Goal: Task Accomplishment & Management: Use online tool/utility

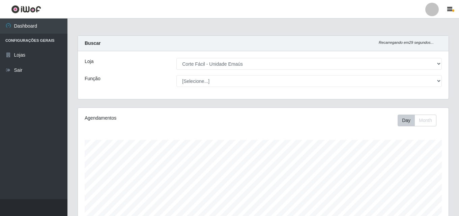
select select "201"
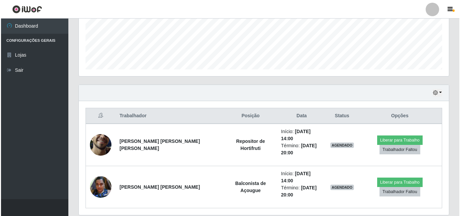
scroll to position [140, 370]
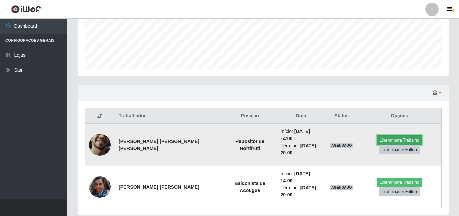
click at [376, 140] on button "Liberar para Trabalho" at bounding box center [398, 139] width 45 height 9
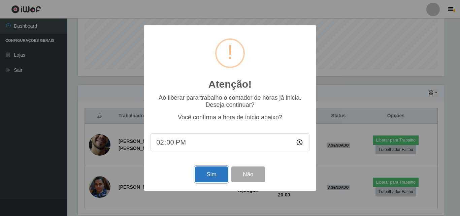
click at [210, 175] on button "Sim" at bounding box center [211, 174] width 33 height 16
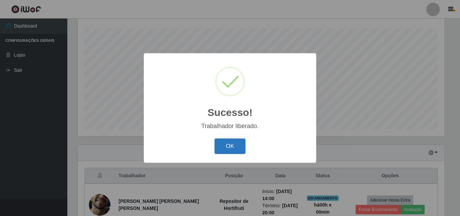
click at [226, 147] on button "OK" at bounding box center [230, 146] width 31 height 16
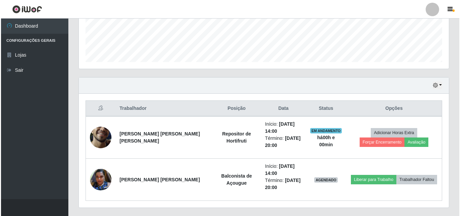
scroll to position [196, 0]
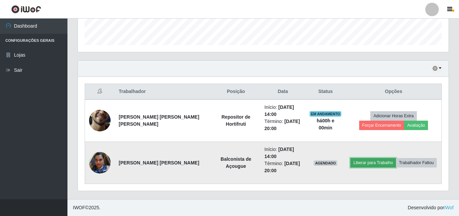
click at [350, 163] on button "Liberar para Trabalho" at bounding box center [372, 162] width 45 height 9
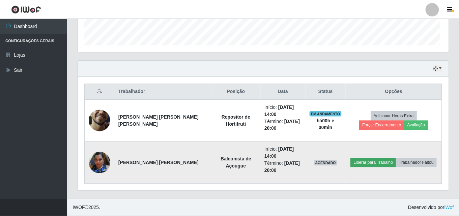
scroll to position [140, 367]
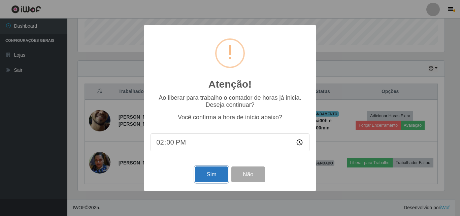
click at [197, 179] on button "Sim" at bounding box center [211, 174] width 33 height 16
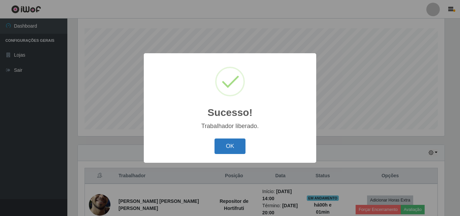
click at [234, 145] on button "OK" at bounding box center [230, 146] width 31 height 16
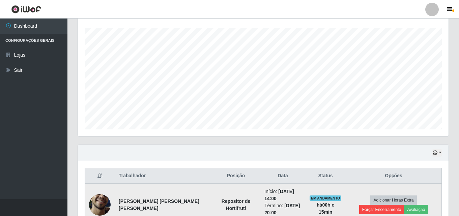
scroll to position [196, 0]
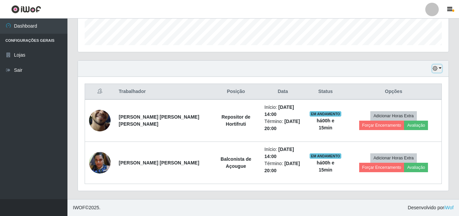
click at [440, 67] on button "button" at bounding box center [436, 69] width 9 height 8
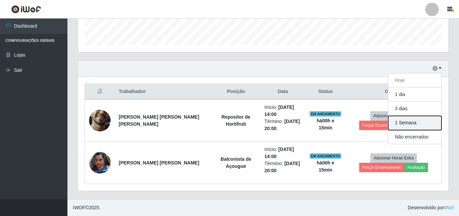
click at [407, 125] on button "1 Semana" at bounding box center [414, 123] width 53 height 14
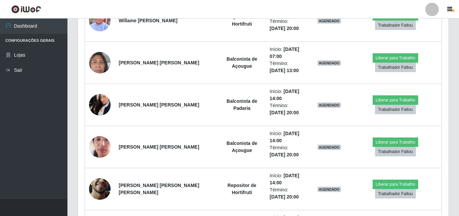
scroll to position [1198, 0]
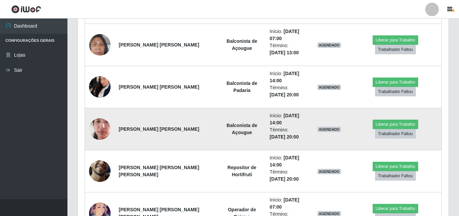
click at [101, 134] on img at bounding box center [100, 129] width 22 height 48
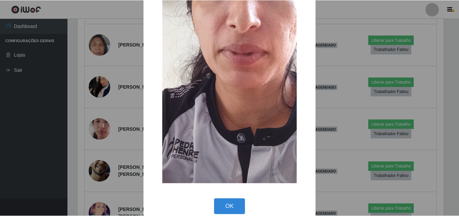
scroll to position [135, 0]
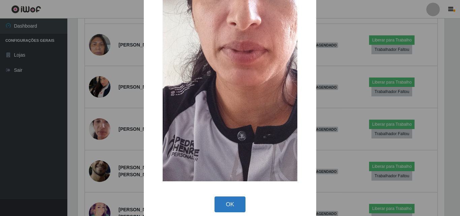
click at [230, 211] on button "OK" at bounding box center [230, 204] width 31 height 16
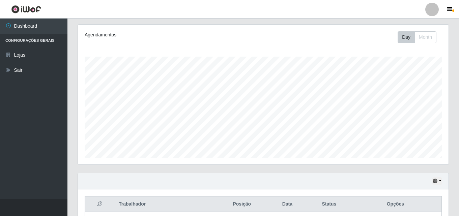
scroll to position [120, 0]
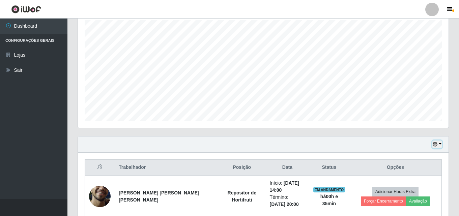
click at [437, 143] on button "button" at bounding box center [436, 145] width 9 height 8
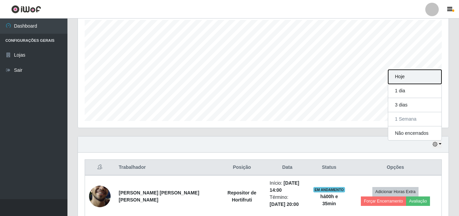
click at [404, 78] on button "Hoje" at bounding box center [414, 77] width 53 height 14
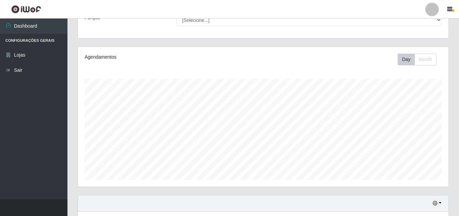
scroll to position [0, 0]
